Goal: Navigation & Orientation: Find specific page/section

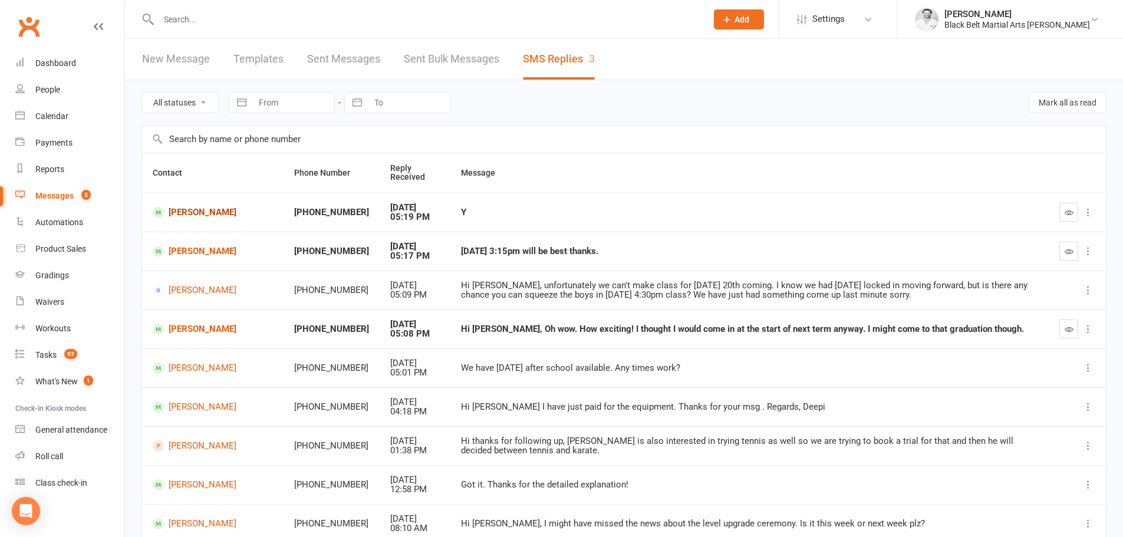
click at [210, 213] on link "[PERSON_NAME]" at bounding box center [213, 212] width 120 height 11
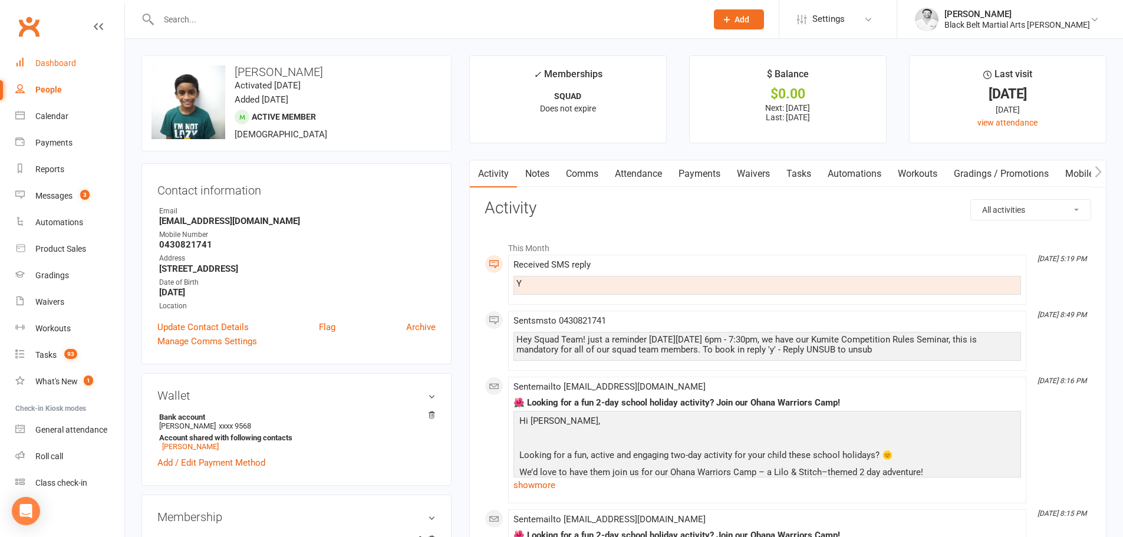
click at [47, 64] on div "Dashboard" at bounding box center [55, 62] width 41 height 9
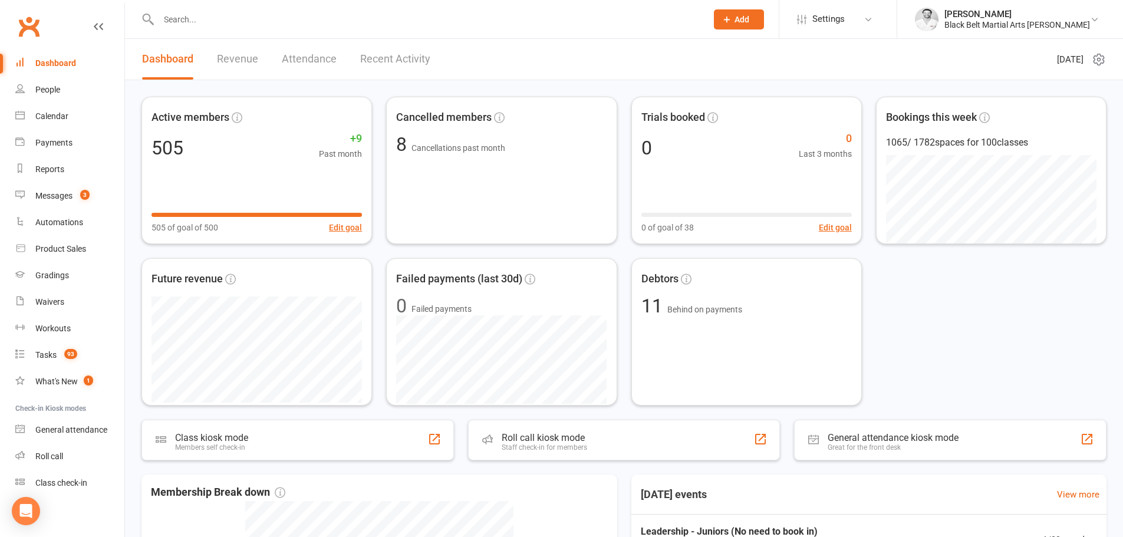
click at [131, 118] on div "Active members 505 +9 Past month 505 of goal of 500 Edit goal Cancelled members…" at bounding box center [624, 460] width 998 height 761
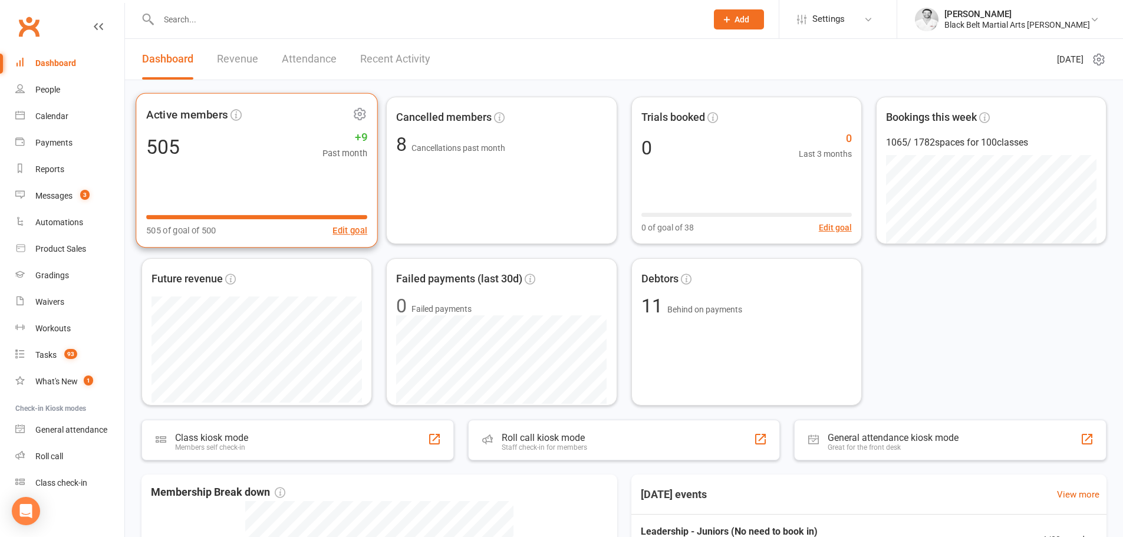
click at [219, 120] on span "Active members" at bounding box center [187, 114] width 82 height 18
